Goal: Transaction & Acquisition: Obtain resource

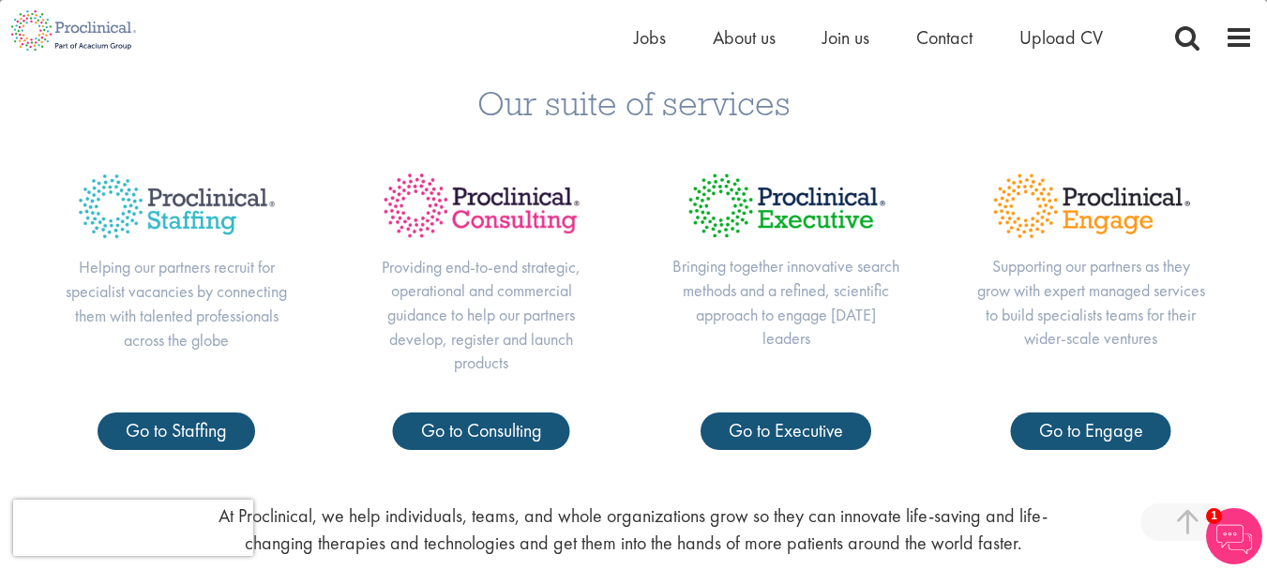
scroll to position [610, 0]
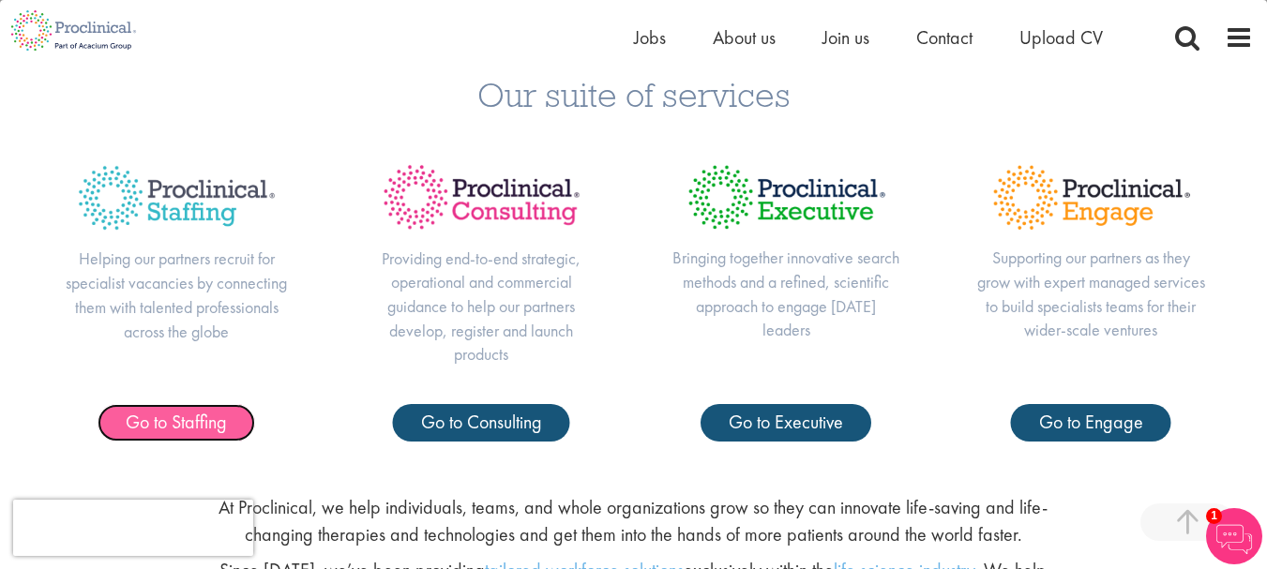
click at [173, 430] on span "Go to Staffing" at bounding box center [176, 422] width 101 height 24
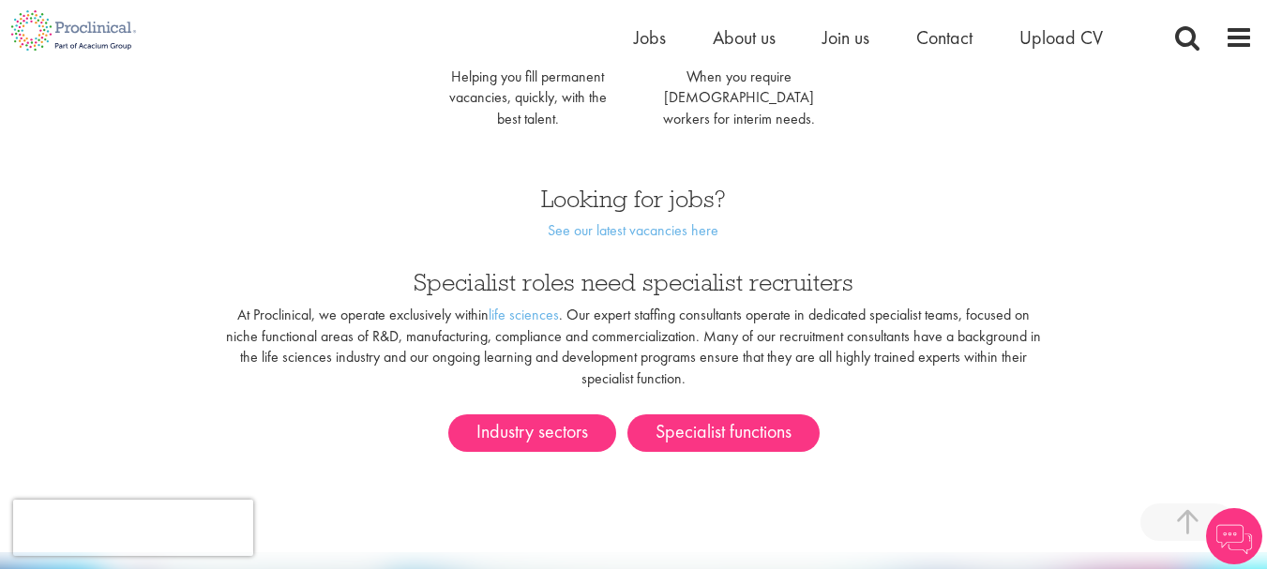
scroll to position [1109, 0]
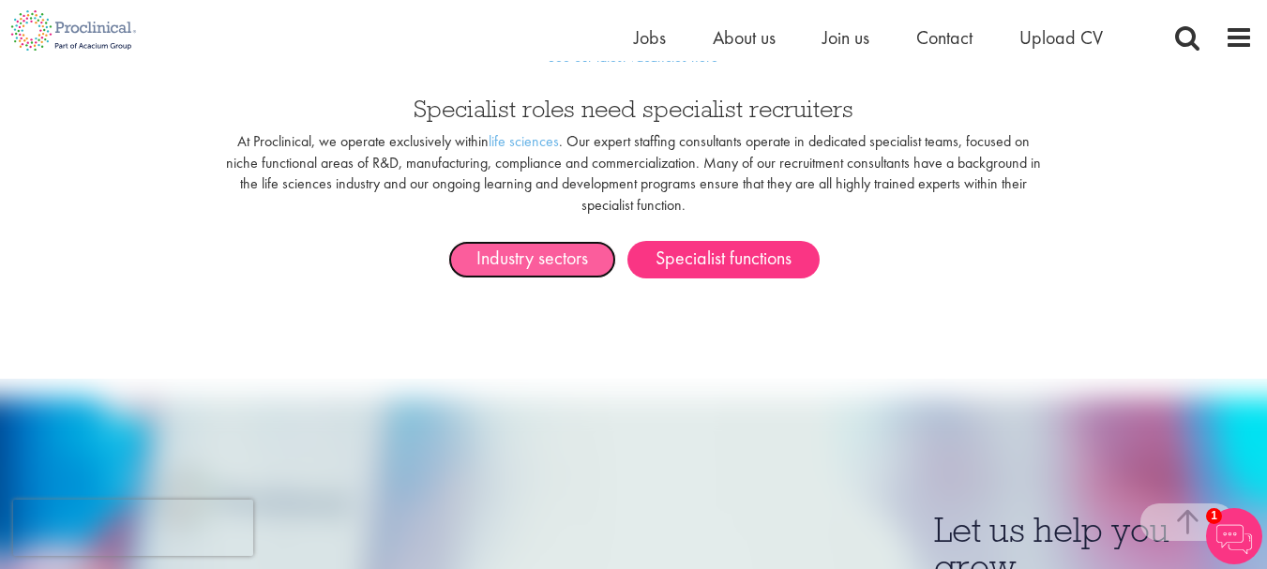
click at [551, 249] on link "Industry sectors" at bounding box center [532, 260] width 168 height 38
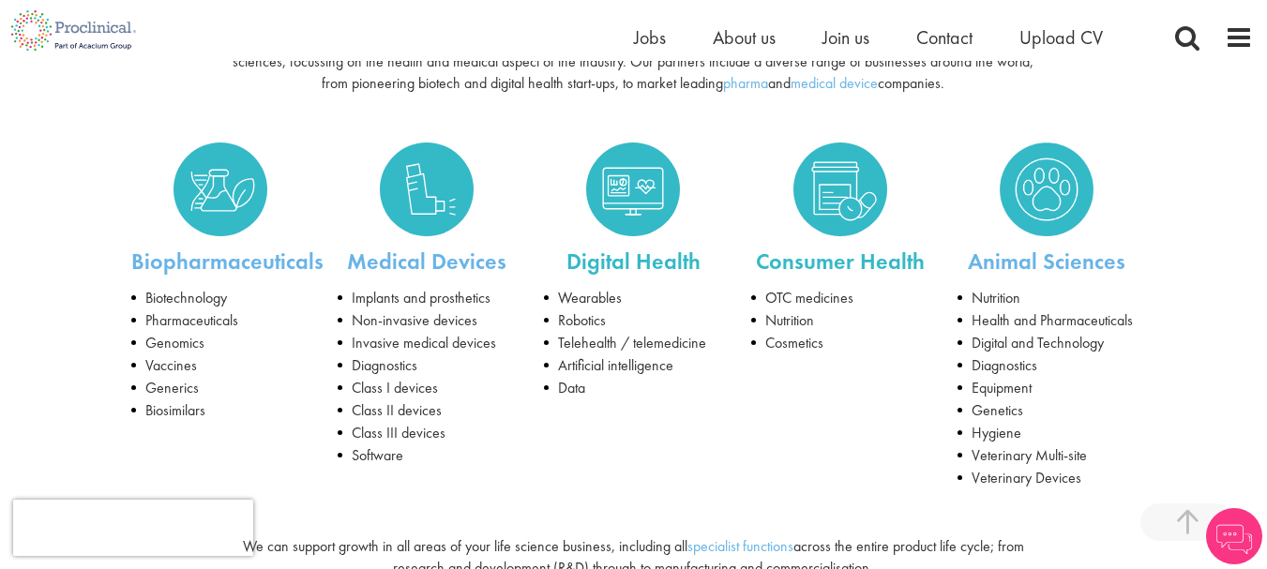
scroll to position [312, 0]
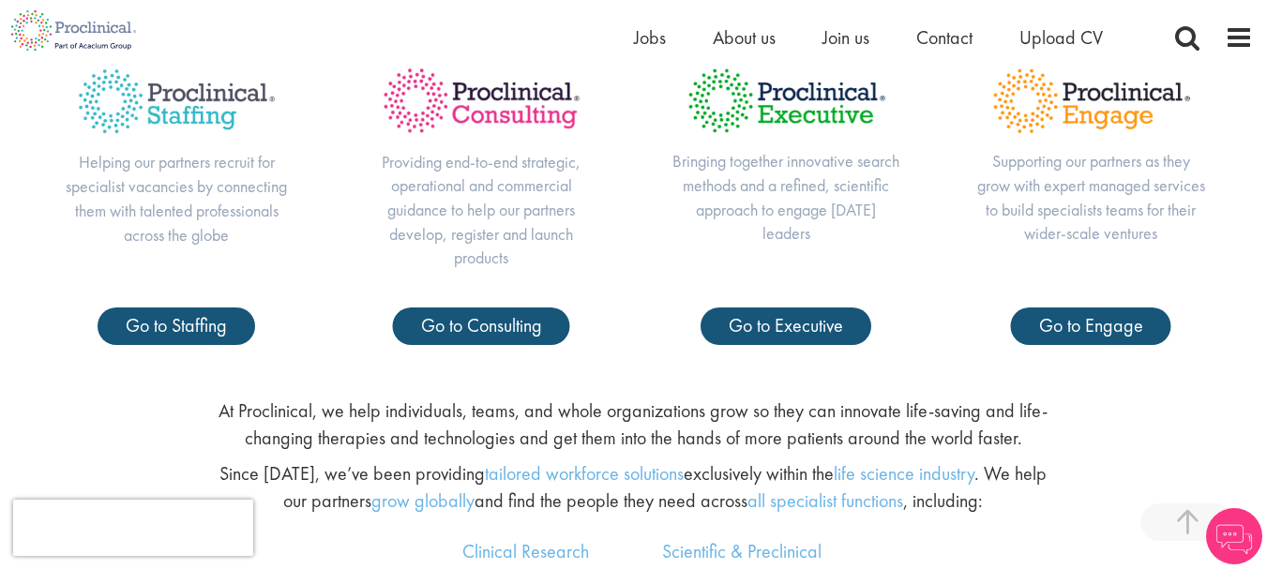
scroll to position [703, 0]
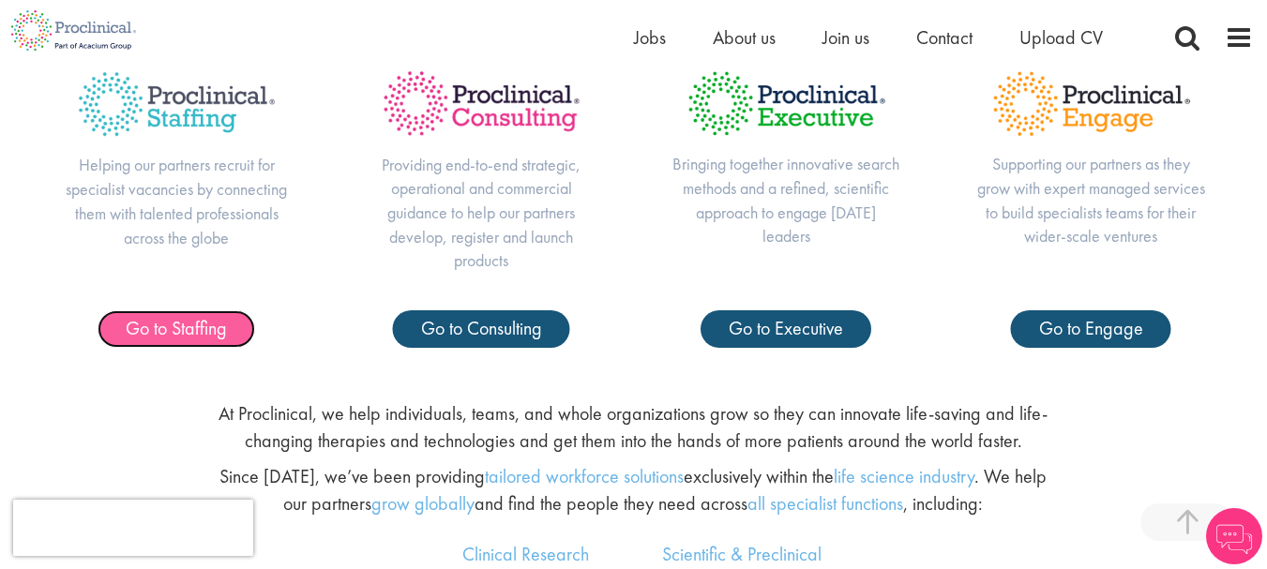
click at [213, 332] on span "Go to Staffing" at bounding box center [176, 328] width 101 height 24
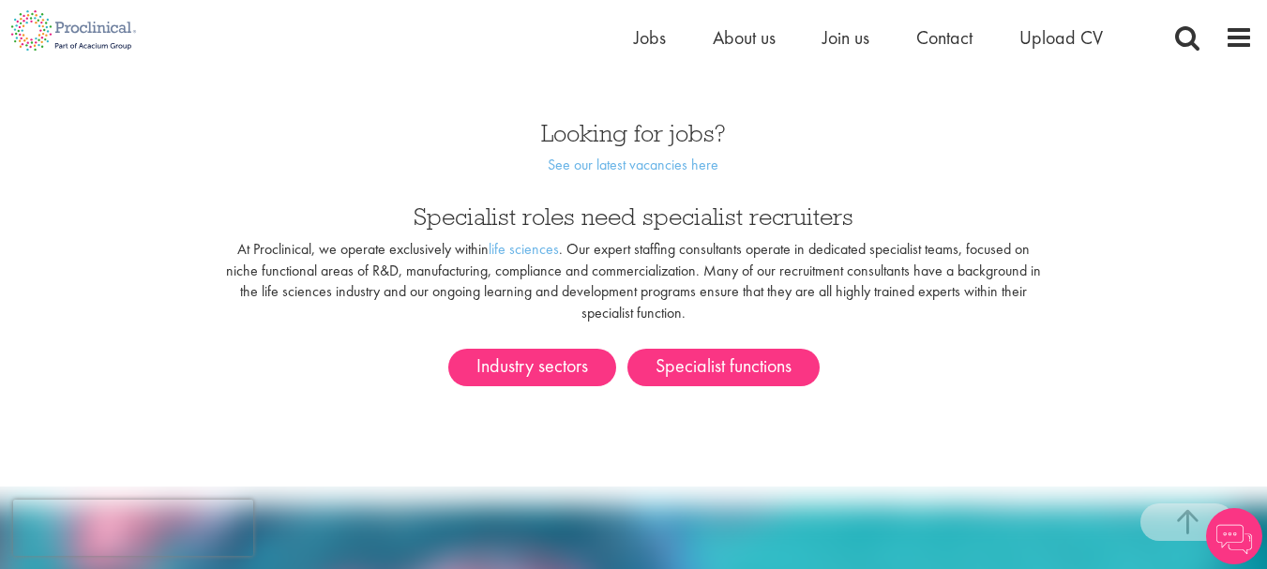
scroll to position [1032, 0]
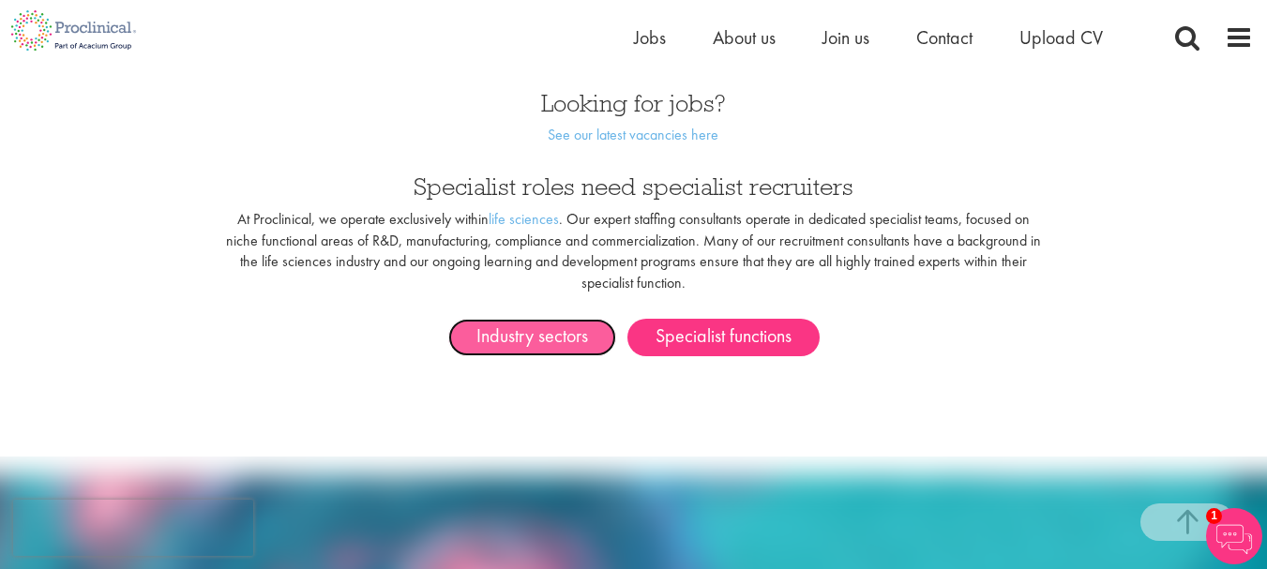
click at [547, 319] on link "Industry sectors" at bounding box center [532, 338] width 168 height 38
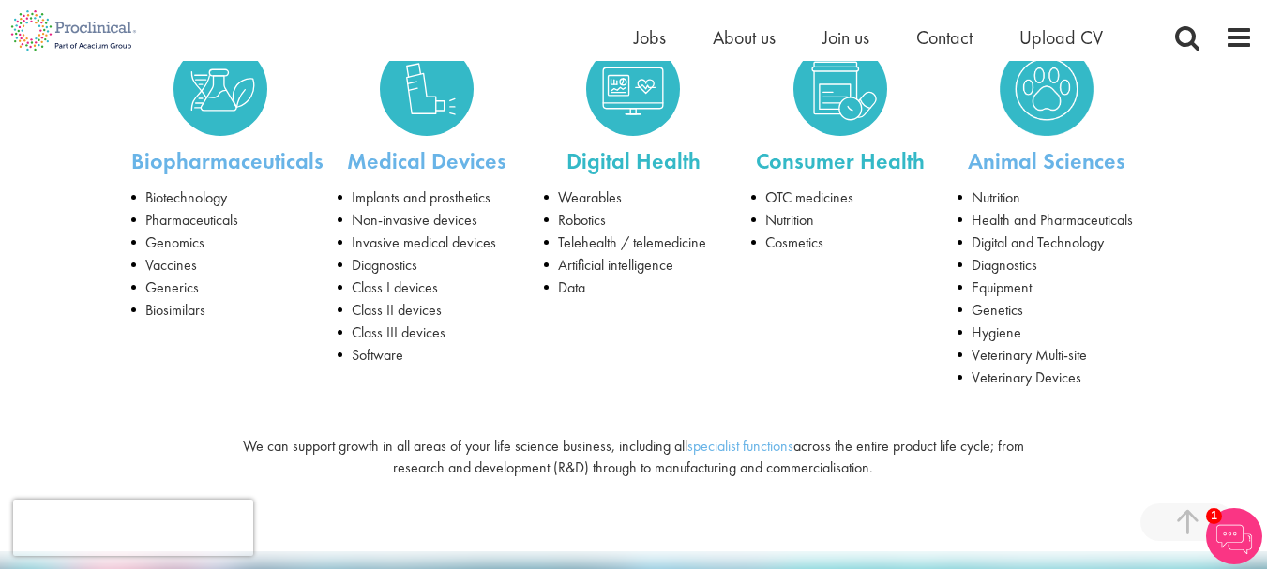
scroll to position [359, 0]
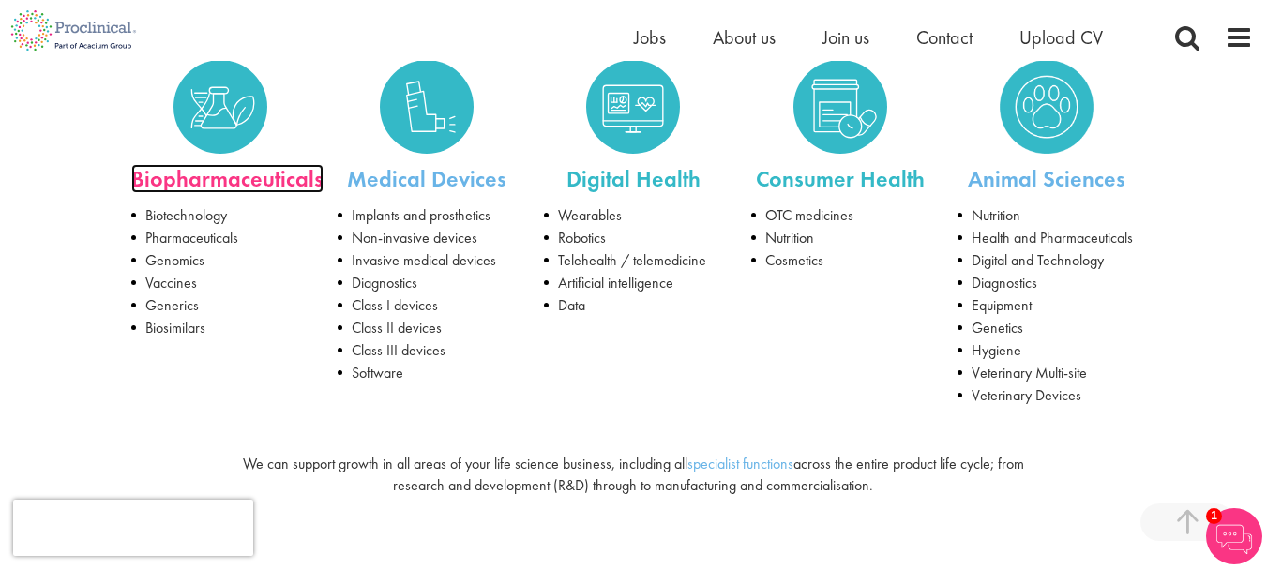
click at [279, 181] on link "Biopharmaceuticals" at bounding box center [227, 178] width 192 height 29
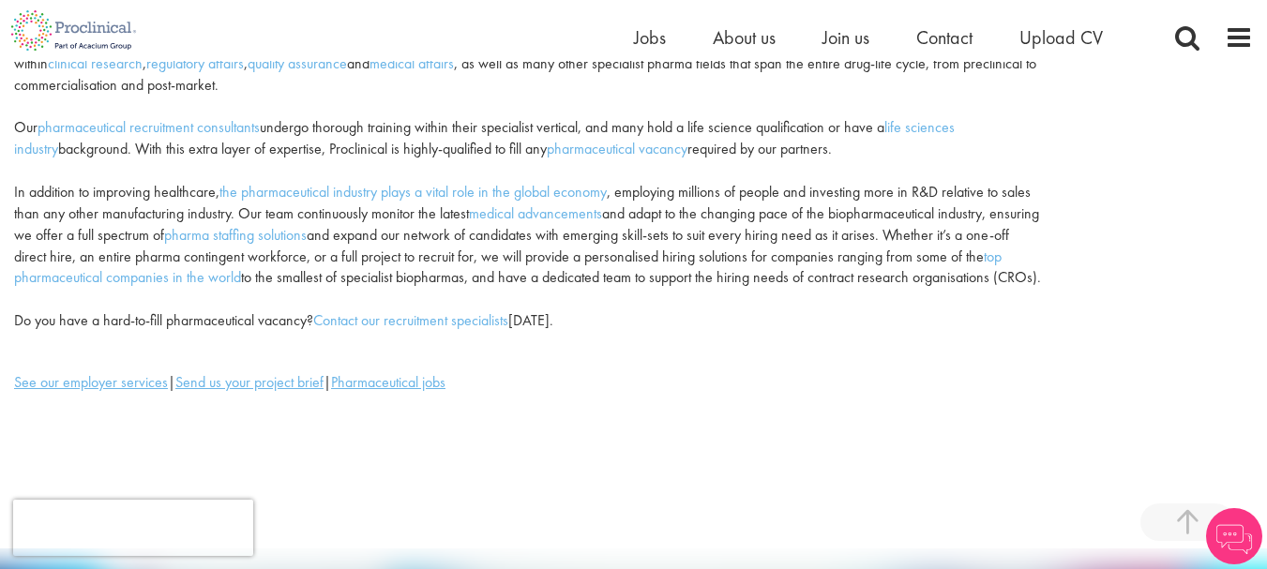
scroll to position [312, 0]
click at [467, 324] on link "Contact our recruitment specialists" at bounding box center [410, 319] width 195 height 20
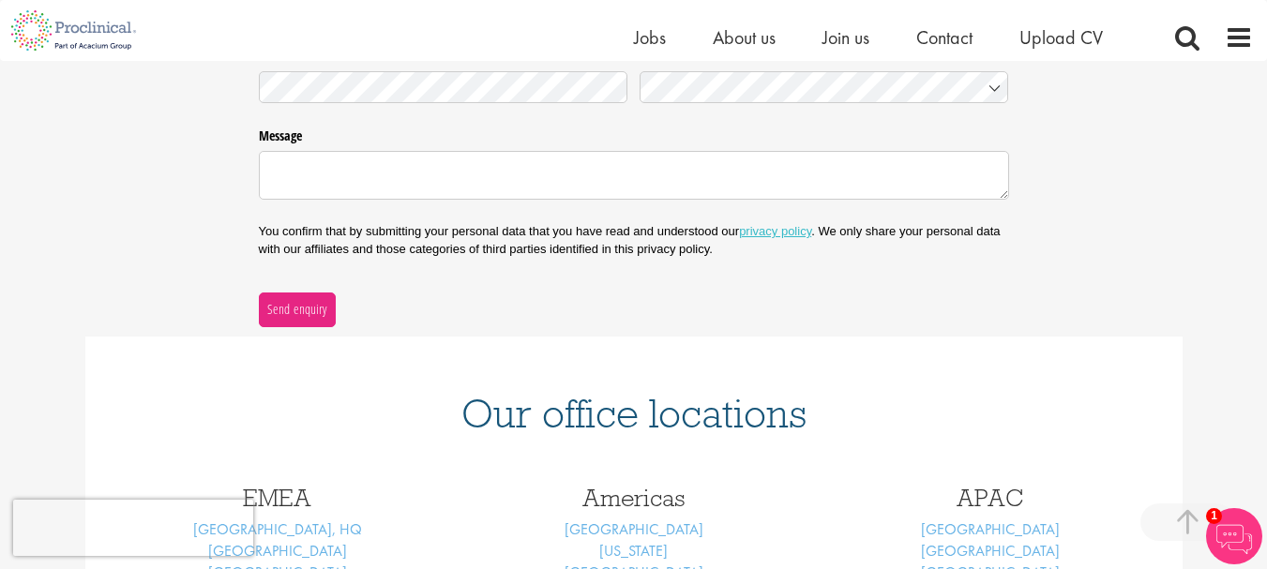
scroll to position [837, 0]
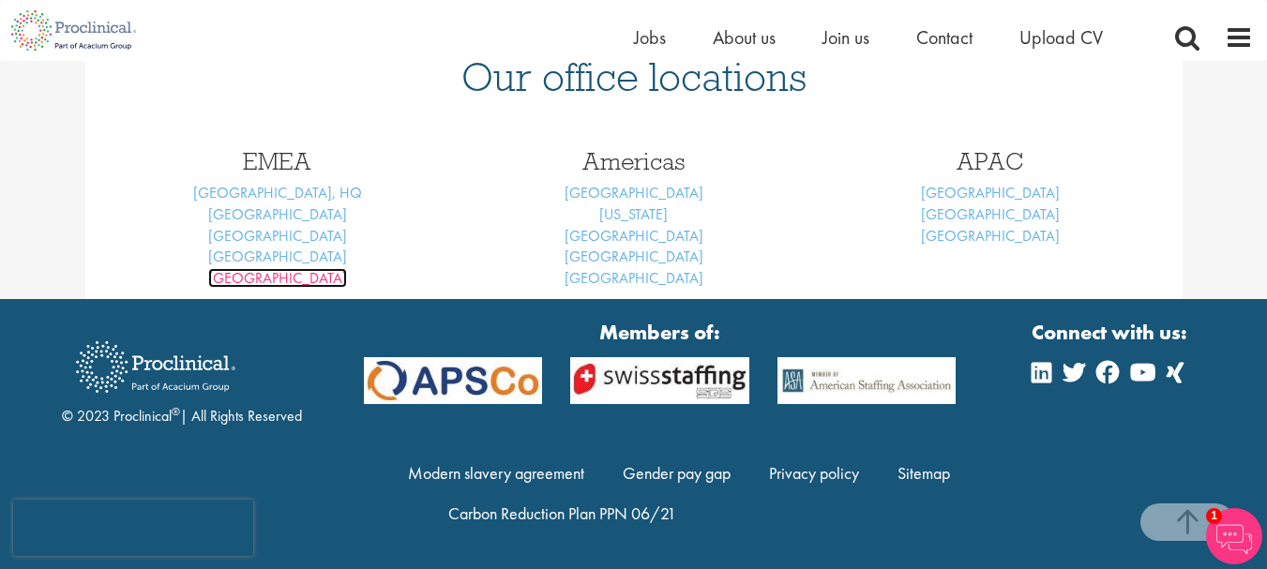
click at [290, 275] on link "[GEOGRAPHIC_DATA]" at bounding box center [277, 278] width 139 height 20
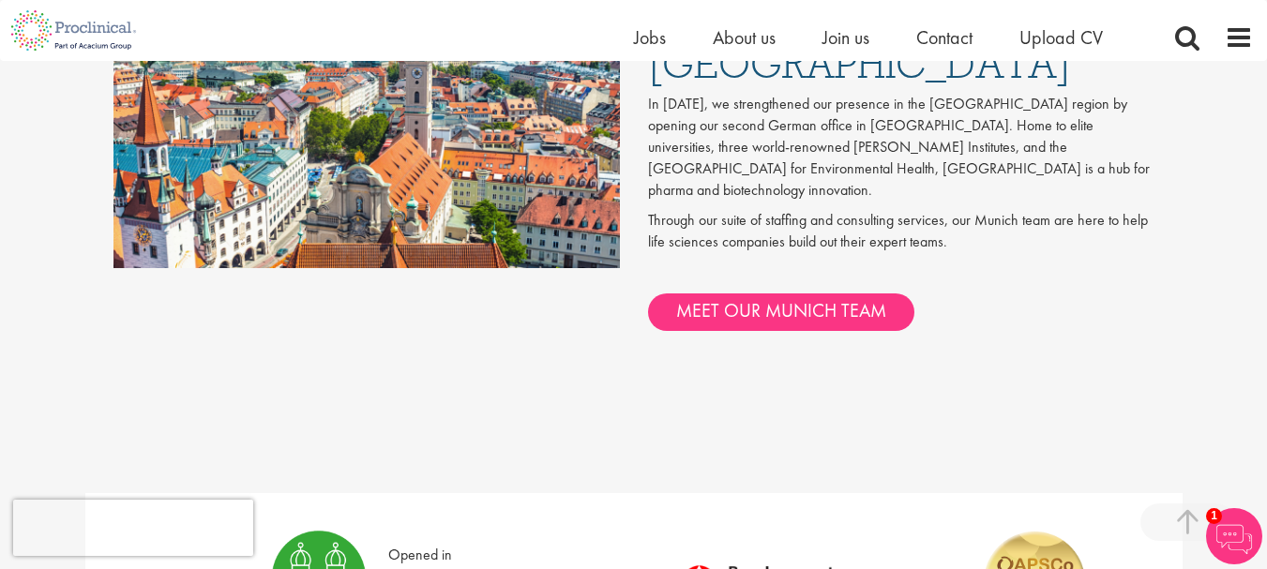
scroll to position [1200, 0]
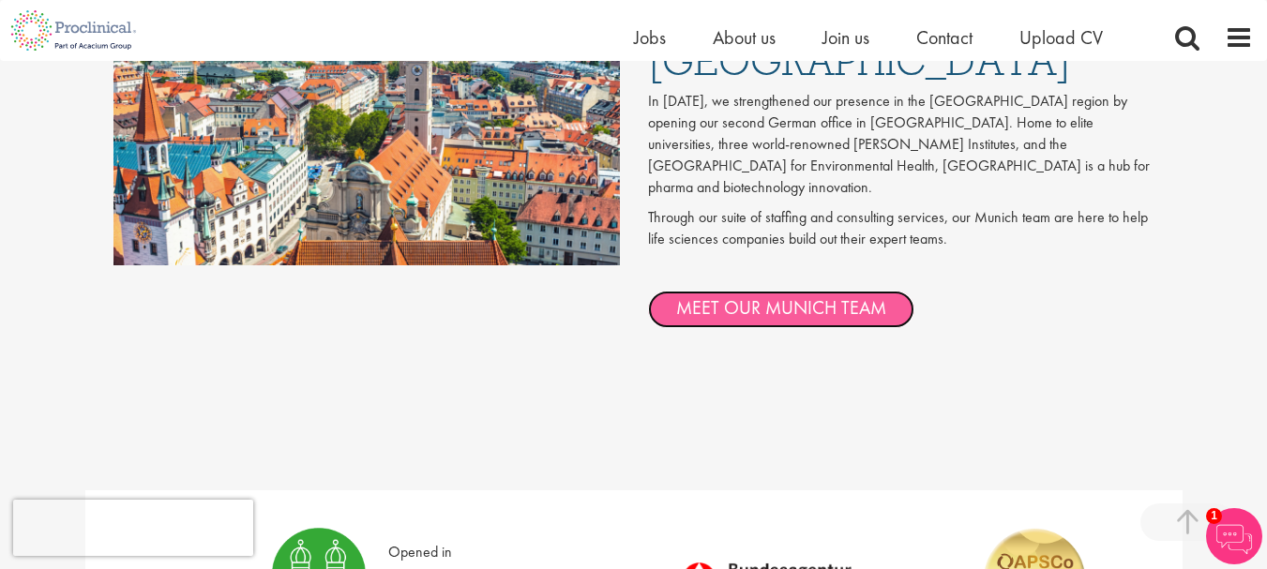
click at [758, 291] on link "MEET OUR MUNICH TEAM" at bounding box center [781, 310] width 266 height 38
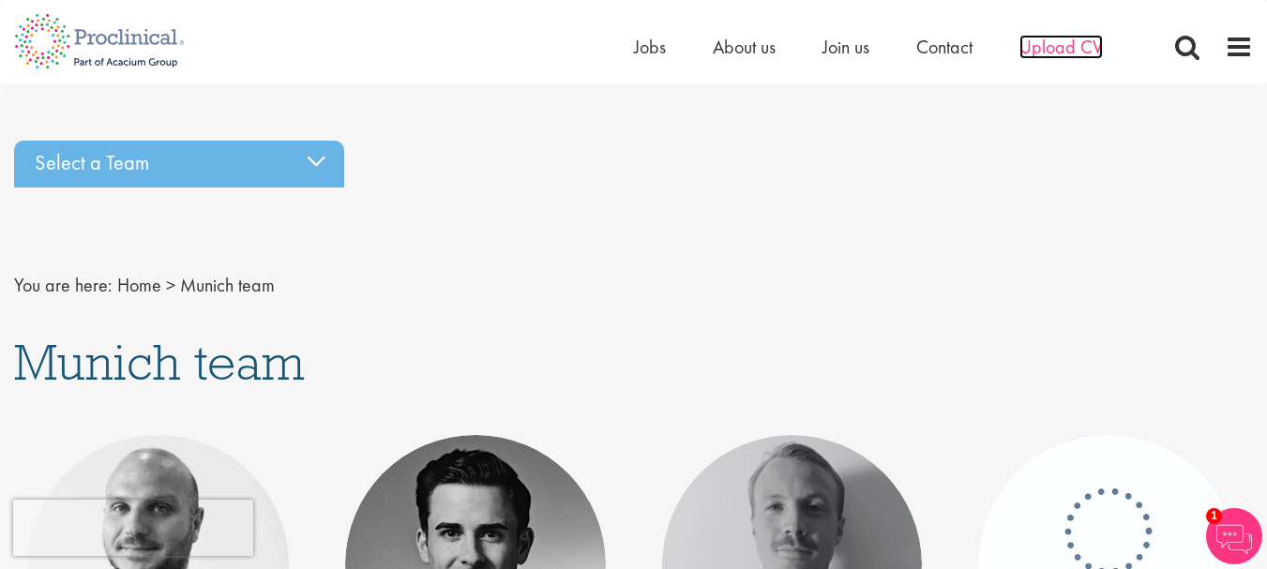
click at [1059, 46] on span "Upload CV" at bounding box center [1060, 47] width 83 height 24
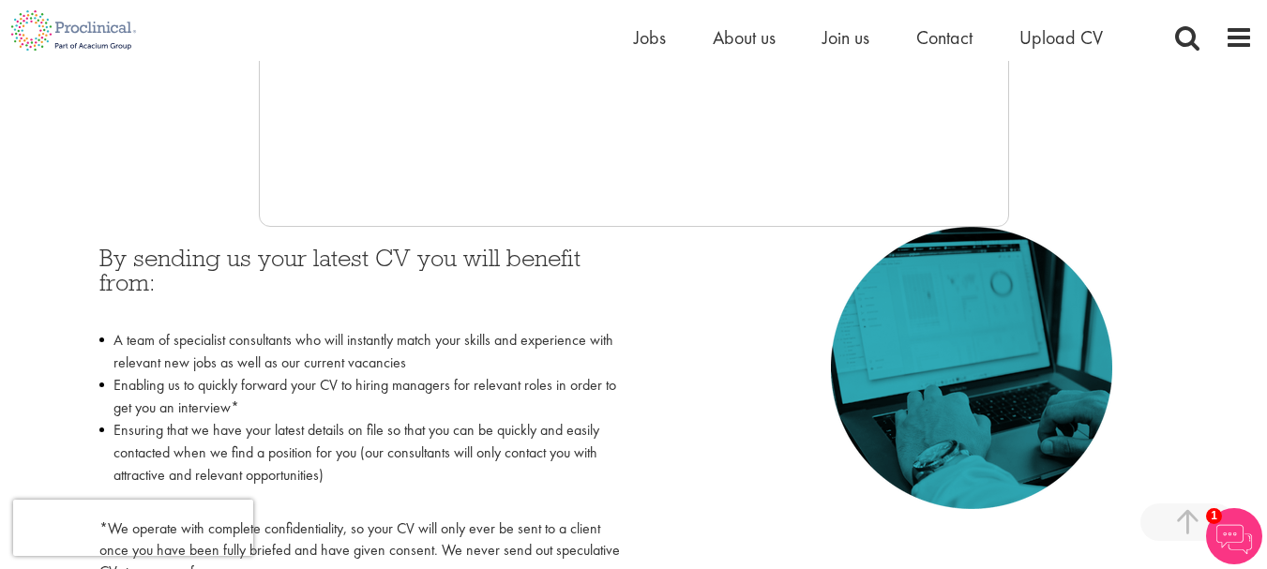
scroll to position [47, 0]
